Goal: Navigation & Orientation: Find specific page/section

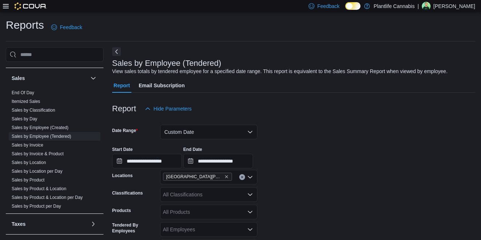
click at [5, 7] on icon at bounding box center [6, 6] width 6 height 6
type input "**********"
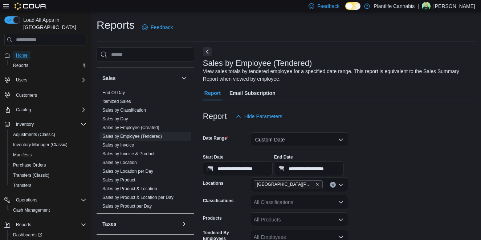
click at [24, 52] on span "Home" at bounding box center [22, 55] width 12 height 6
